Goal: Transaction & Acquisition: Purchase product/service

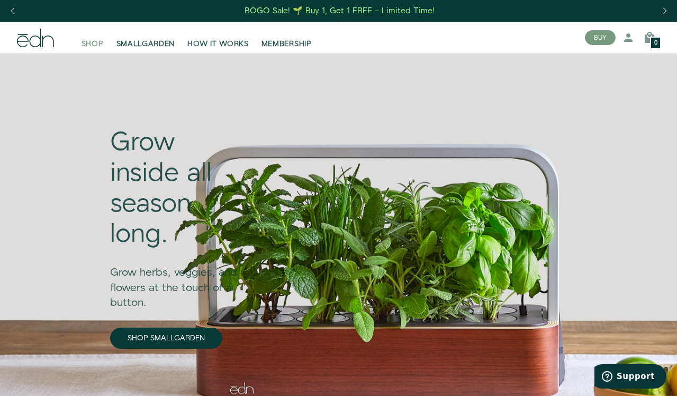
click at [93, 43] on span "SHOP" at bounding box center [93, 44] width 22 height 11
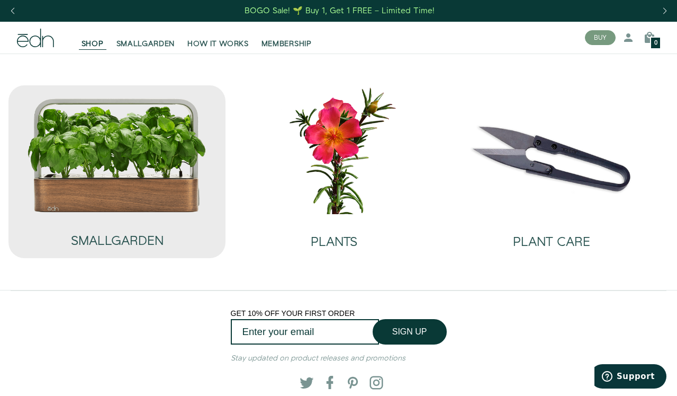
click at [107, 165] on img at bounding box center [117, 154] width 180 height 115
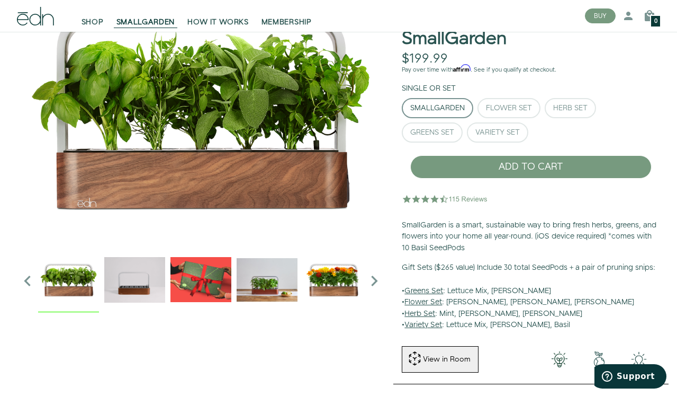
scroll to position [76, 1]
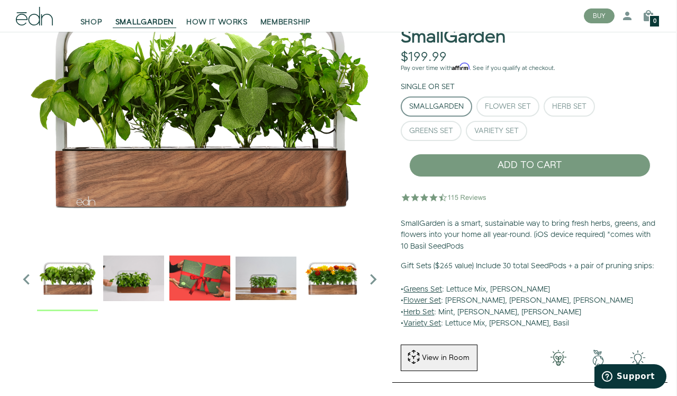
click at [373, 279] on icon "Next slide" at bounding box center [373, 278] width 21 height 21
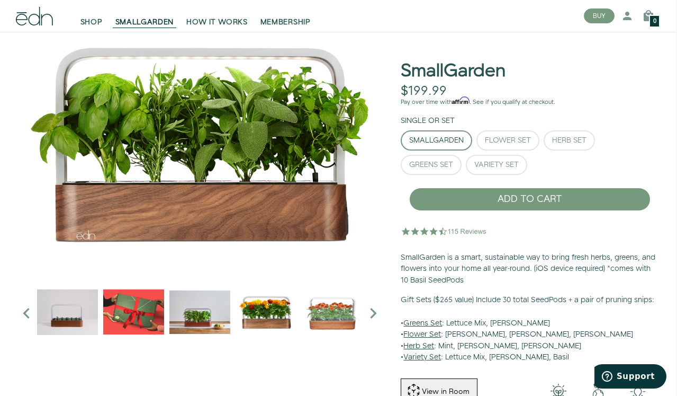
scroll to position [39, 1]
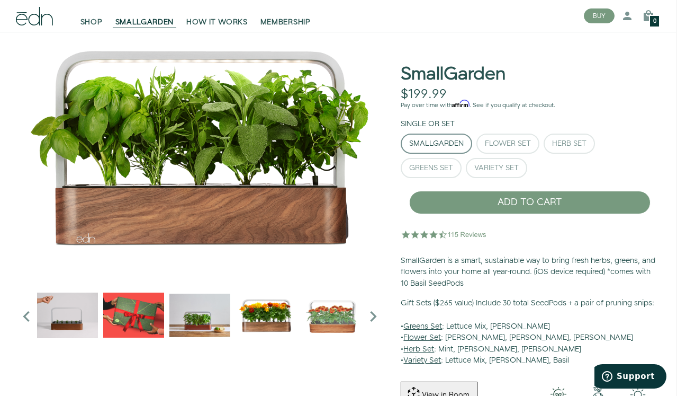
click at [75, 313] on img "2 / 6" at bounding box center [67, 314] width 61 height 61
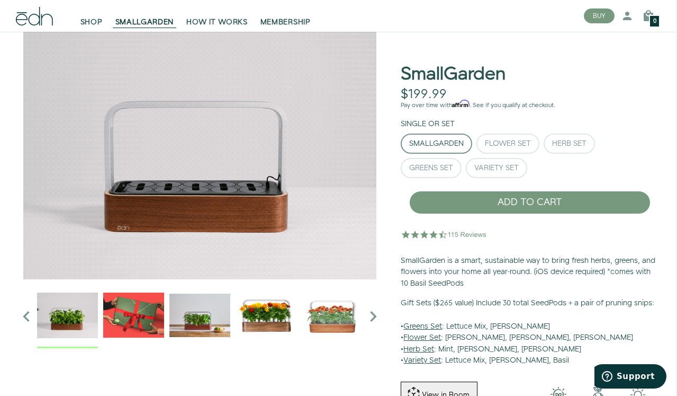
click at [129, 306] on img "3 / 6" at bounding box center [133, 314] width 61 height 61
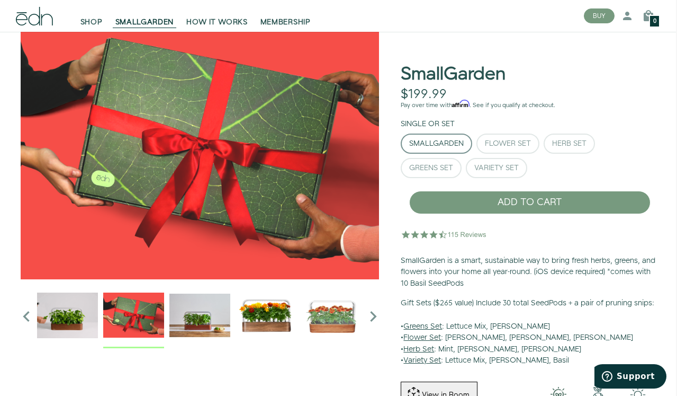
click at [207, 316] on img "4 / 6" at bounding box center [199, 314] width 61 height 61
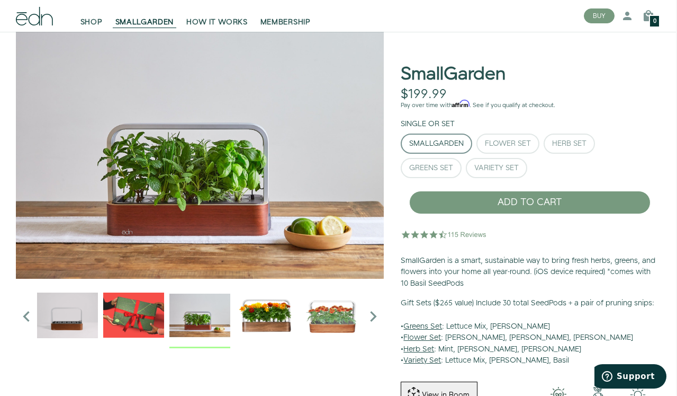
click at [274, 316] on img "5 / 6" at bounding box center [266, 314] width 61 height 61
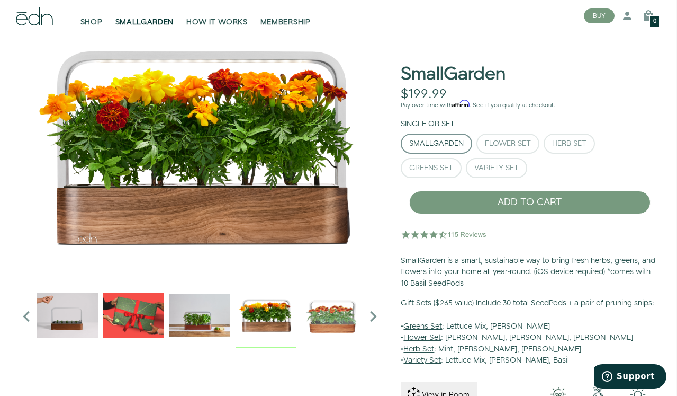
click at [340, 315] on img "6 / 6" at bounding box center [332, 314] width 61 height 61
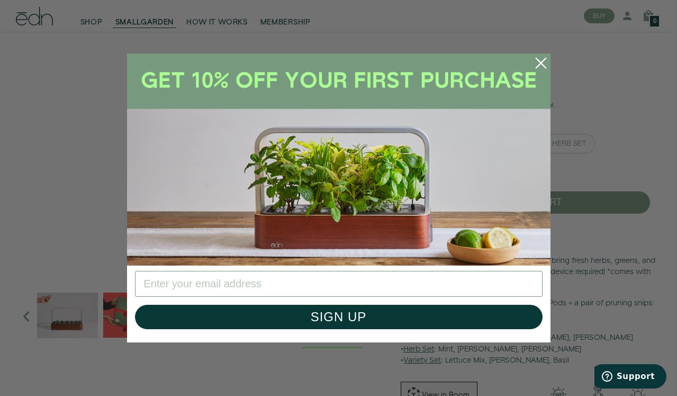
click at [540, 62] on icon "Close dialog" at bounding box center [541, 63] width 10 height 10
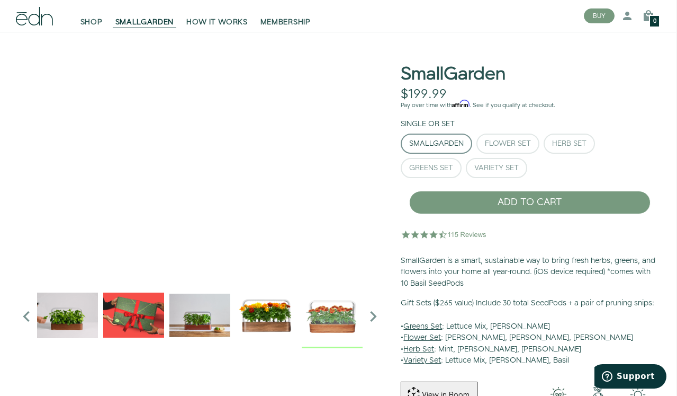
click at [445, 140] on div "SmallGarden" at bounding box center [436, 143] width 55 height 7
click at [509, 137] on button "Flower Set" at bounding box center [508, 143] width 63 height 20
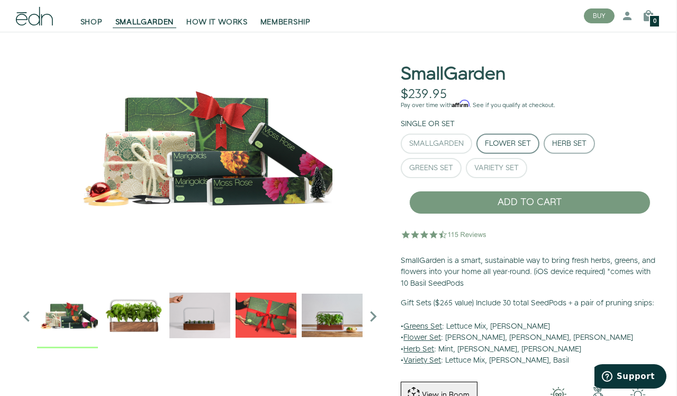
click at [572, 136] on button "Herb Set" at bounding box center [569, 143] width 51 height 20
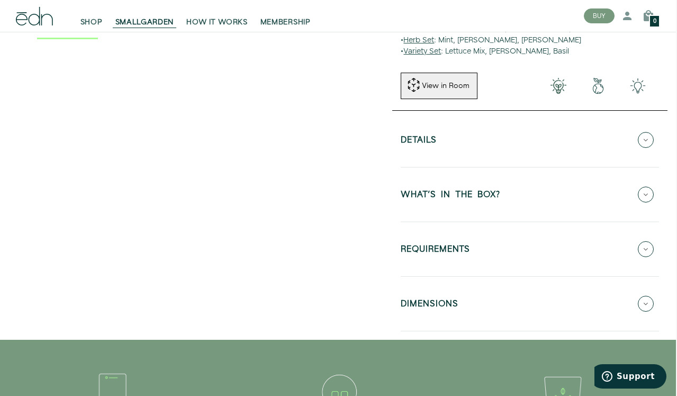
scroll to position [349, 1]
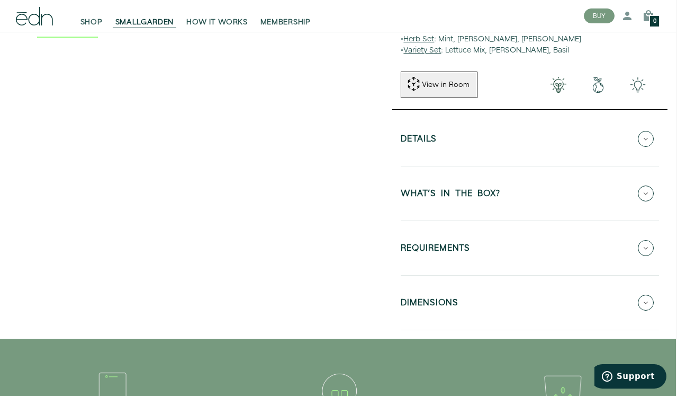
click at [421, 146] on h5 "Details" at bounding box center [419, 141] width 36 height 12
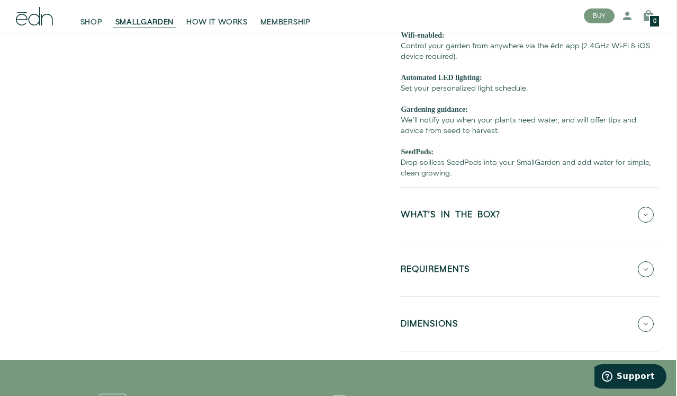
scroll to position [520, 1]
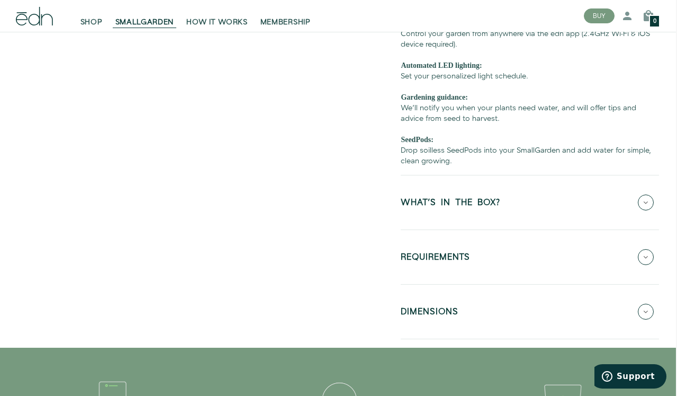
click at [428, 258] on h5 "REQUIREMENTS" at bounding box center [435, 259] width 69 height 12
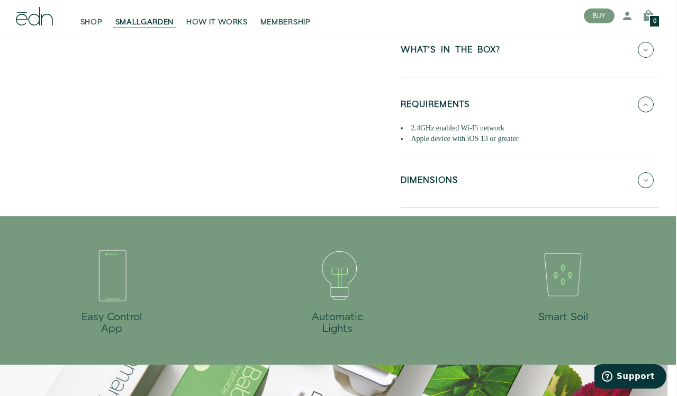
scroll to position [366, 1]
